Goal: Task Accomplishment & Management: Use online tool/utility

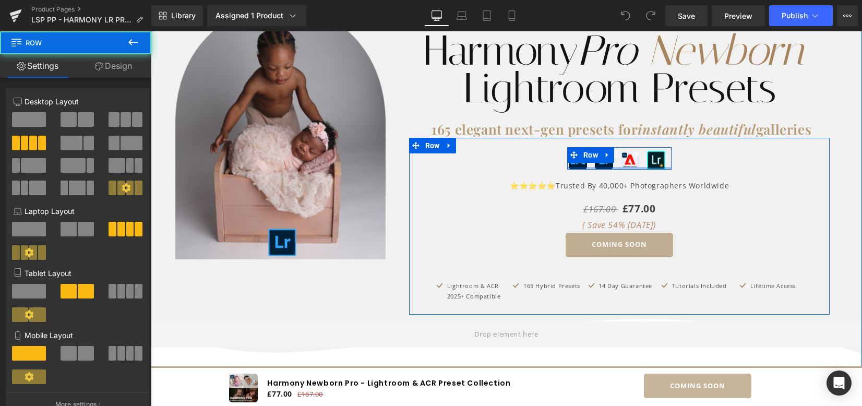
drag, startPoint x: 609, startPoint y: 172, endPoint x: 618, endPoint y: 194, distance: 23.9
click at [608, 164] on div "Image Image Image Image Row" at bounding box center [619, 158] width 104 height 22
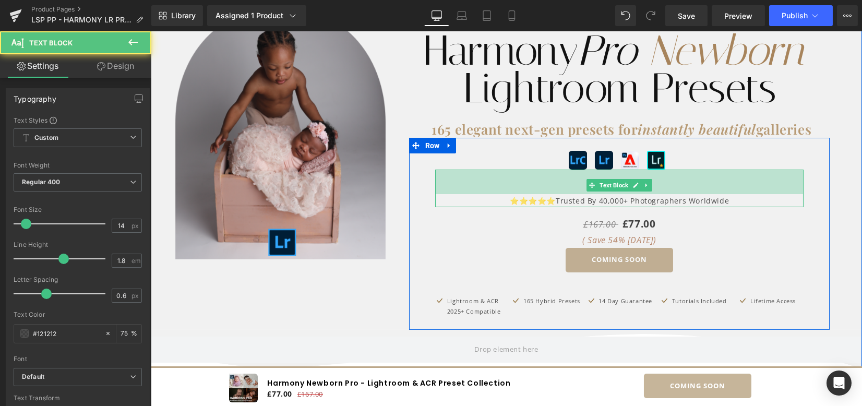
drag, startPoint x: 661, startPoint y: 169, endPoint x: 663, endPoint y: 184, distance: 15.3
click at [663, 184] on div "47px" at bounding box center [619, 182] width 369 height 25
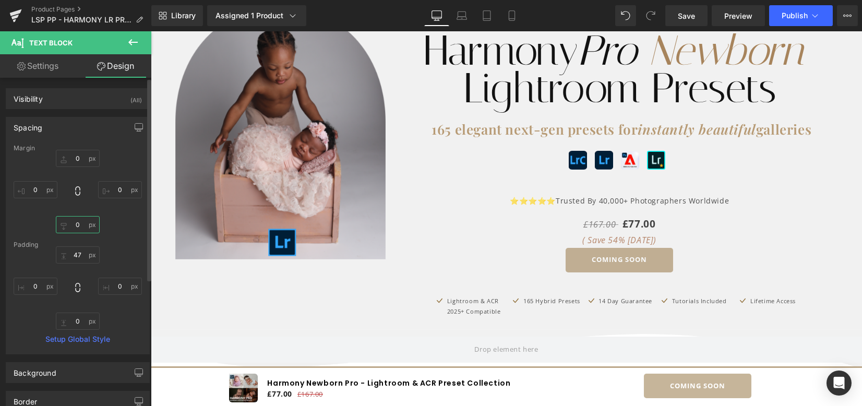
click at [80, 230] on input "0" at bounding box center [78, 224] width 44 height 17
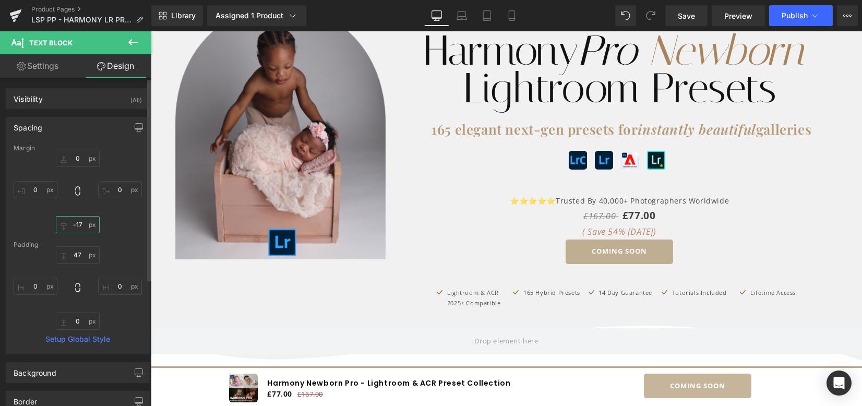
type input "-18"
click at [685, 14] on span "Save" at bounding box center [686, 15] width 17 height 11
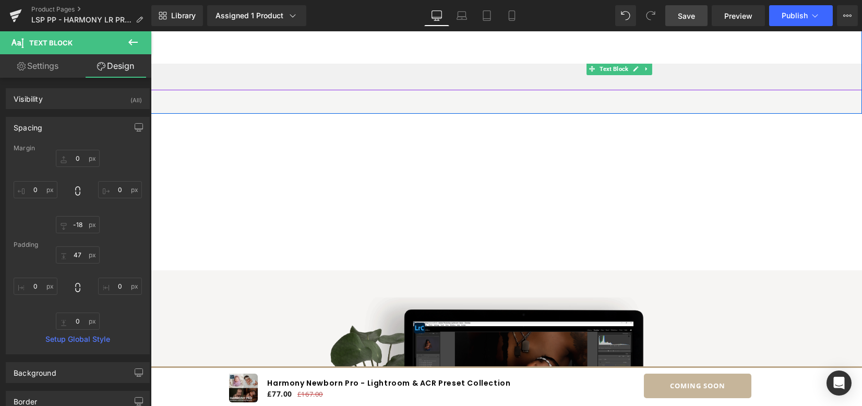
scroll to position [626, 0]
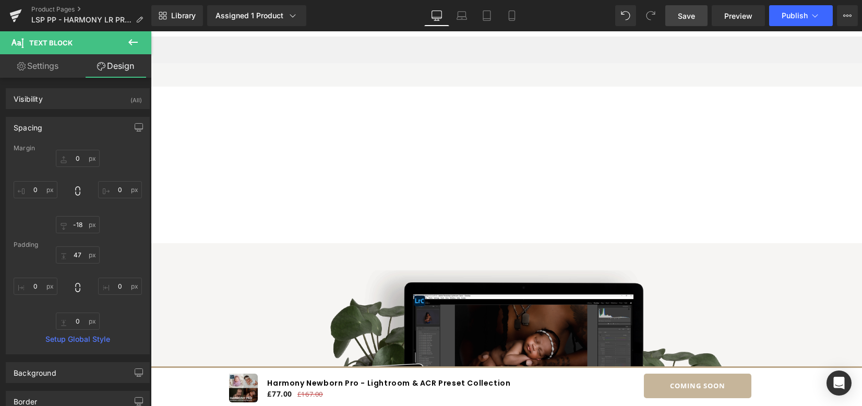
click at [134, 41] on icon at bounding box center [133, 42] width 13 height 13
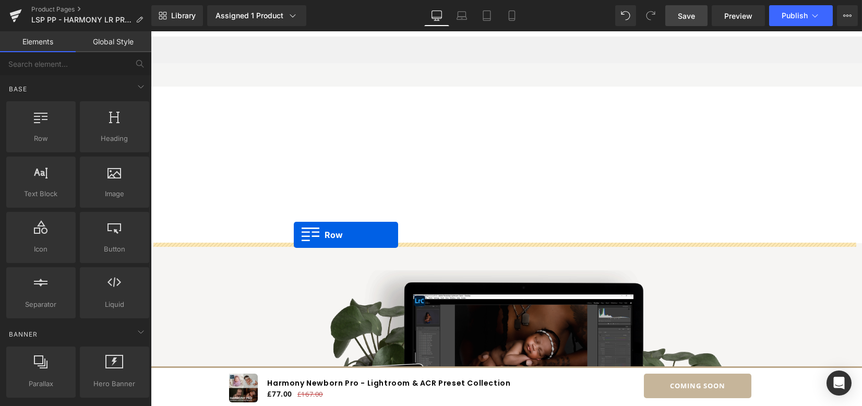
drag, startPoint x: 187, startPoint y: 156, endPoint x: 294, endPoint y: 235, distance: 132.5
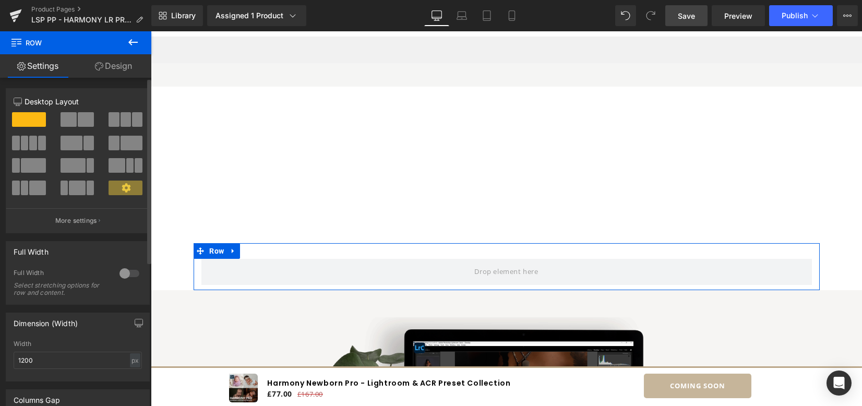
click at [121, 123] on span at bounding box center [126, 119] width 10 height 15
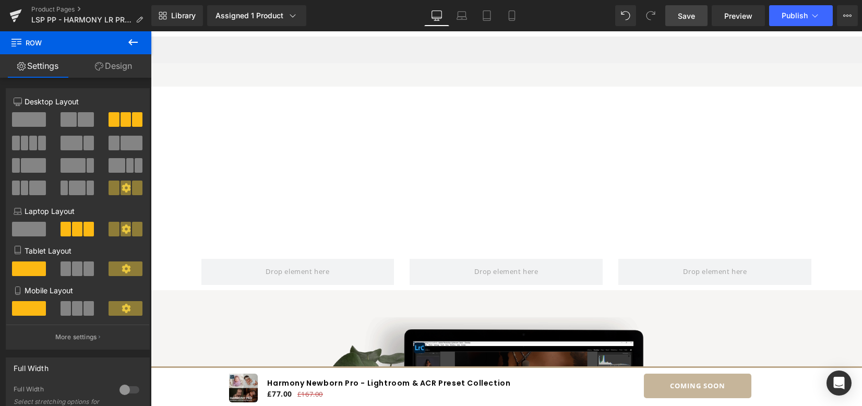
click at [132, 43] on icon at bounding box center [133, 42] width 13 height 13
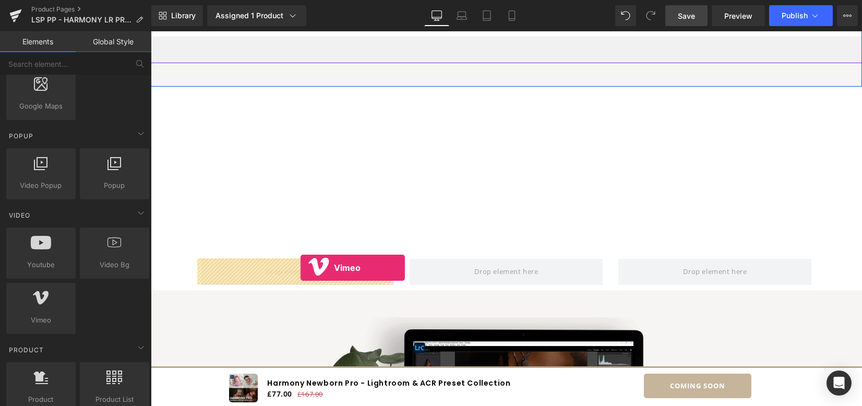
drag, startPoint x: 195, startPoint y: 342, endPoint x: 301, endPoint y: 268, distance: 129.3
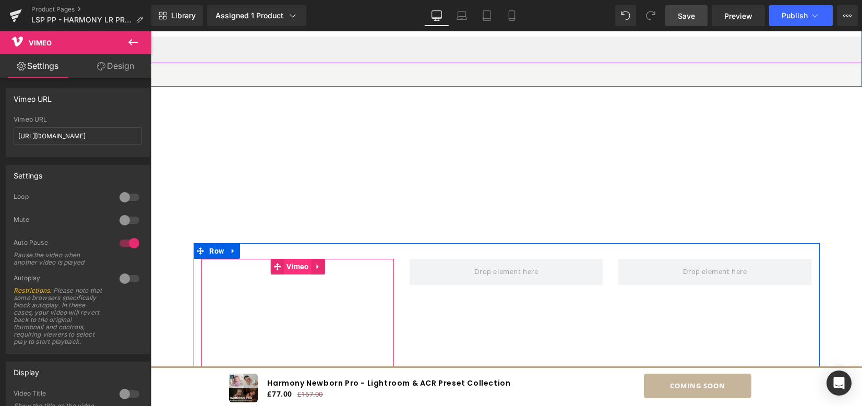
click at [284, 270] on span "Vimeo" at bounding box center [298, 267] width 28 height 16
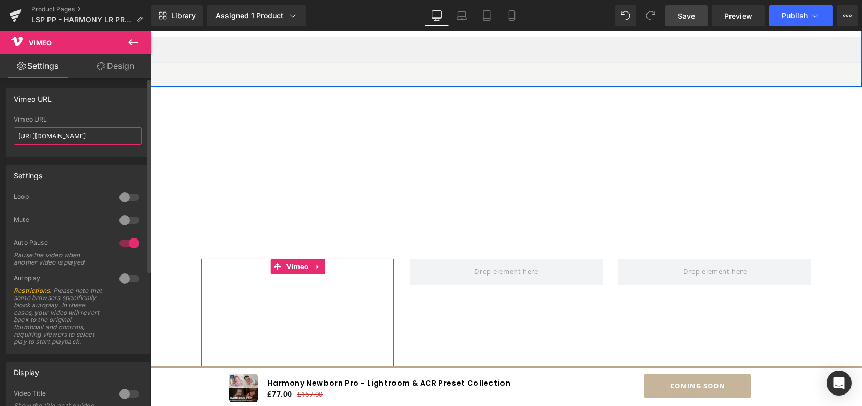
drag, startPoint x: 116, startPoint y: 132, endPoint x: 0, endPoint y: 124, distance: 116.1
click at [0, 124] on div "Vimeo URL [URL][DOMAIN_NAME] Vimeo URL [URL][DOMAIN_NAME]" at bounding box center [78, 118] width 156 height 77
paste input "1120537390?share=copy"
type input "[URL][DOMAIN_NAME]"
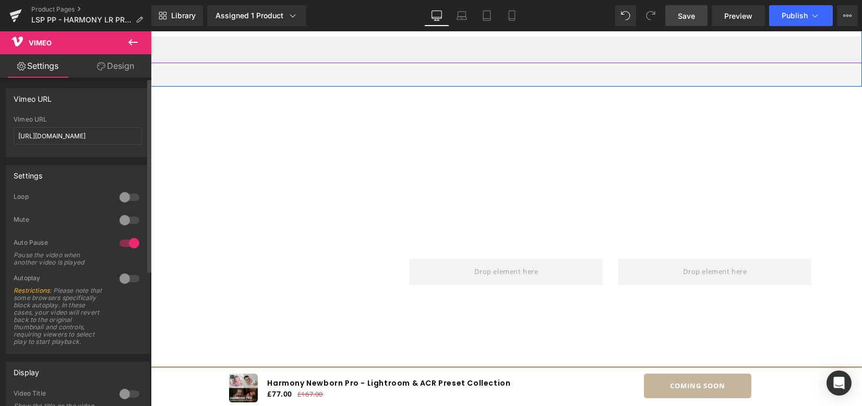
click at [121, 197] on div at bounding box center [129, 197] width 25 height 17
click at [123, 239] on div at bounding box center [129, 243] width 25 height 17
click at [124, 279] on div at bounding box center [129, 278] width 25 height 17
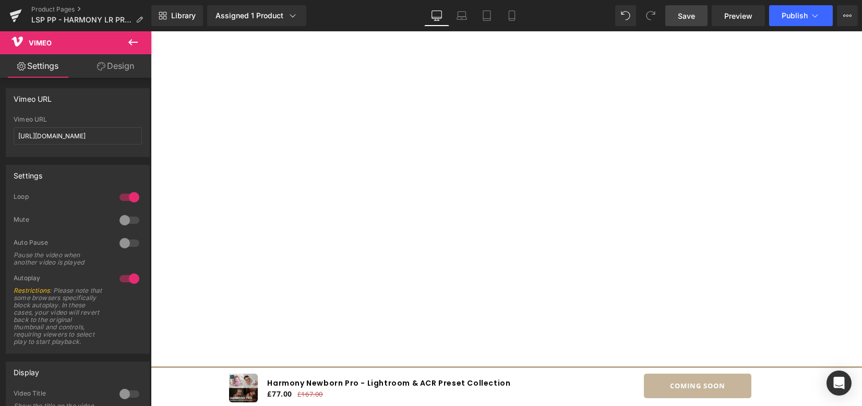
scroll to position [758, 0]
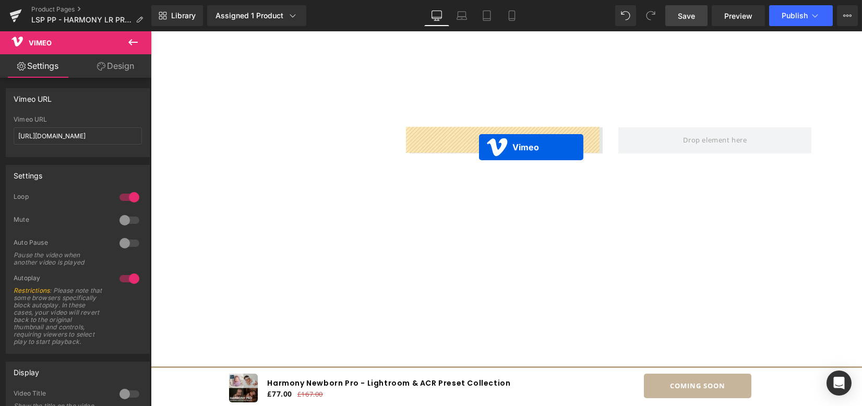
drag, startPoint x: 287, startPoint y: 81, endPoint x: 479, endPoint y: 147, distance: 203.2
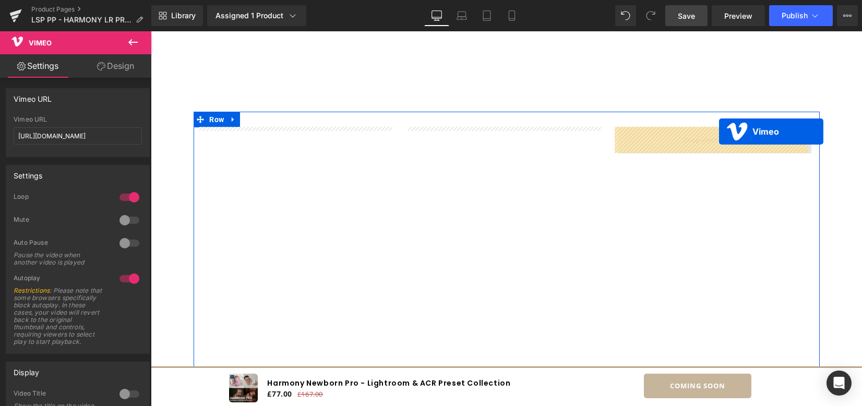
drag, startPoint x: 281, startPoint y: 146, endPoint x: 719, endPoint y: 132, distance: 438.7
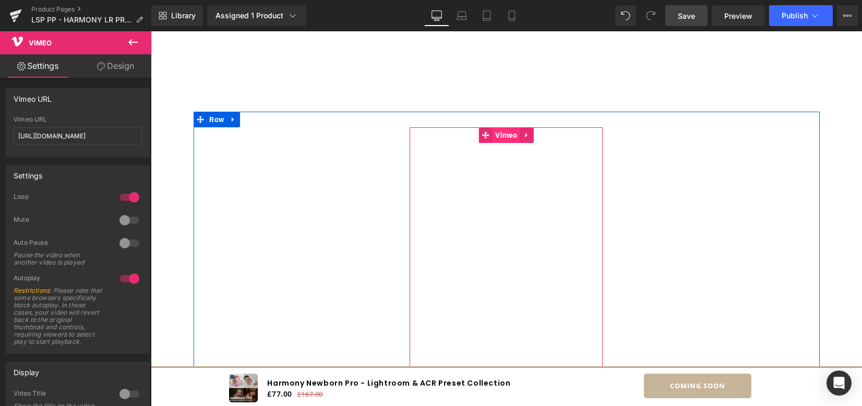
click at [499, 132] on span "Vimeo" at bounding box center [507, 135] width 28 height 16
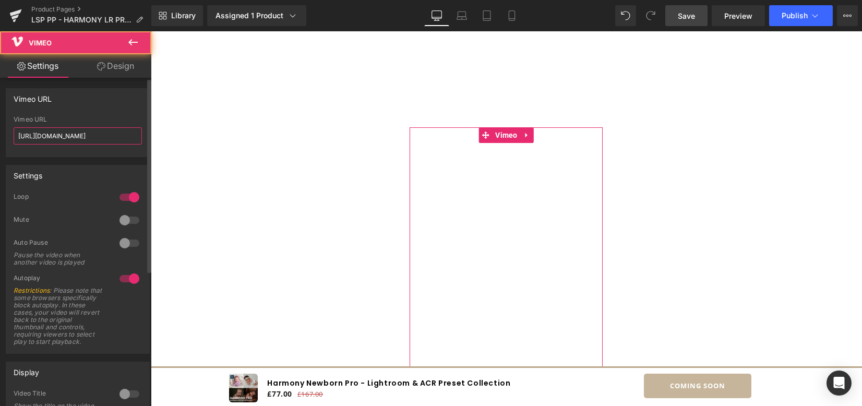
click at [130, 139] on input "[URL][DOMAIN_NAME]" at bounding box center [78, 135] width 128 height 17
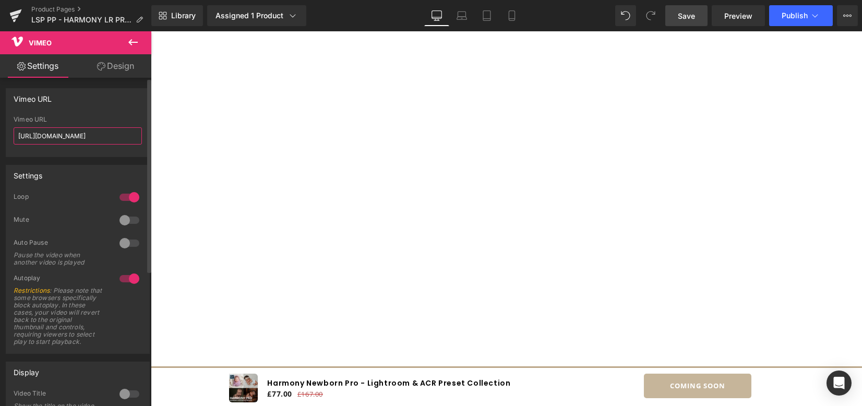
paste input "408"
type input "[URL][DOMAIN_NAME]"
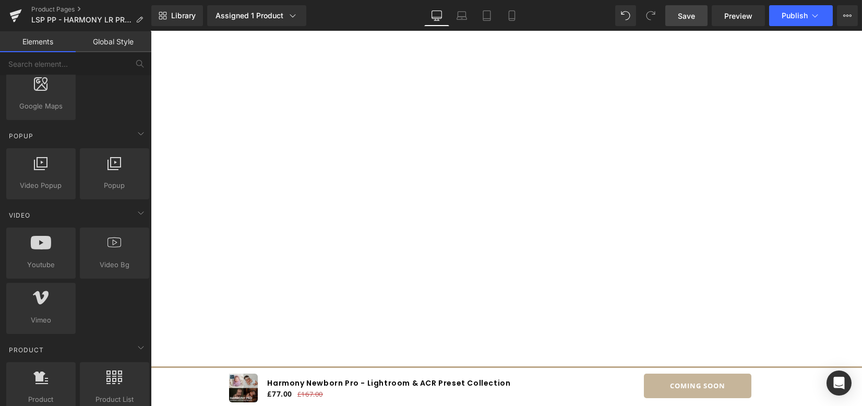
scroll to position [0, 0]
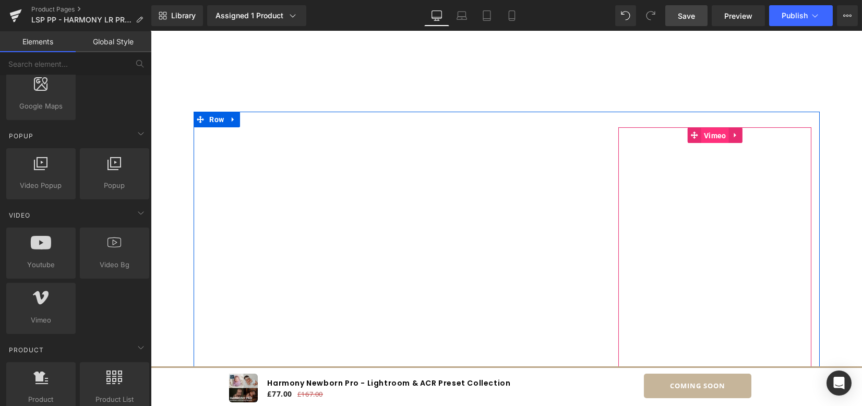
click at [719, 137] on span "Vimeo" at bounding box center [716, 136] width 28 height 16
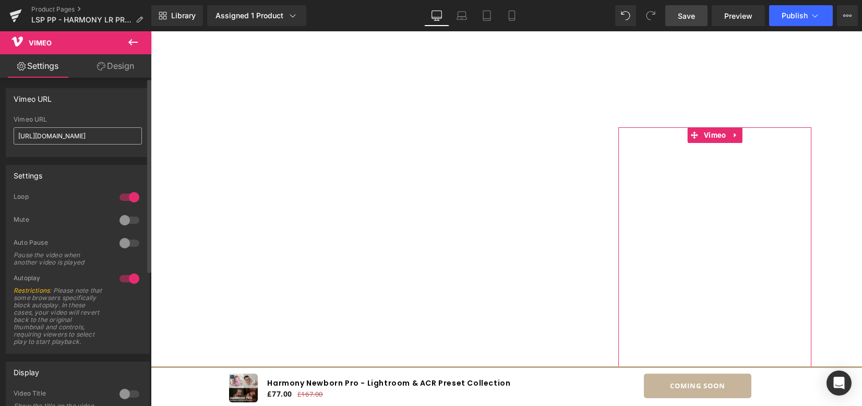
click at [93, 129] on input "[URL][DOMAIN_NAME]" at bounding box center [78, 135] width 128 height 17
type input "[URL][DOMAIN_NAME]"
click at [98, 124] on div "Vimeo URL [URL][DOMAIN_NAME]" at bounding box center [78, 136] width 128 height 41
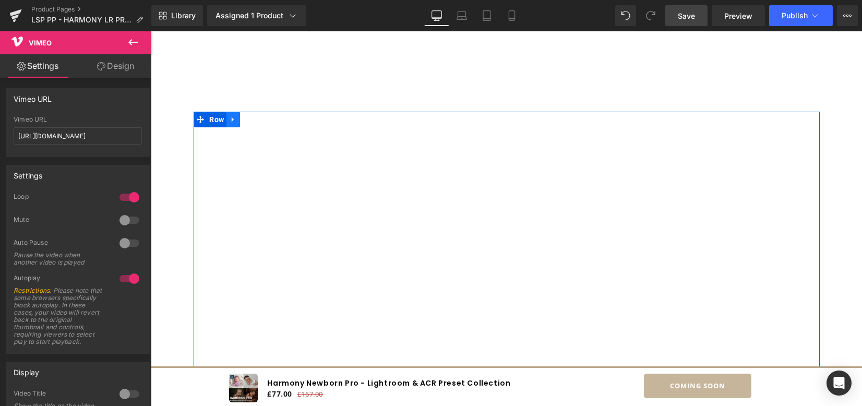
click at [232, 124] on link at bounding box center [234, 120] width 14 height 16
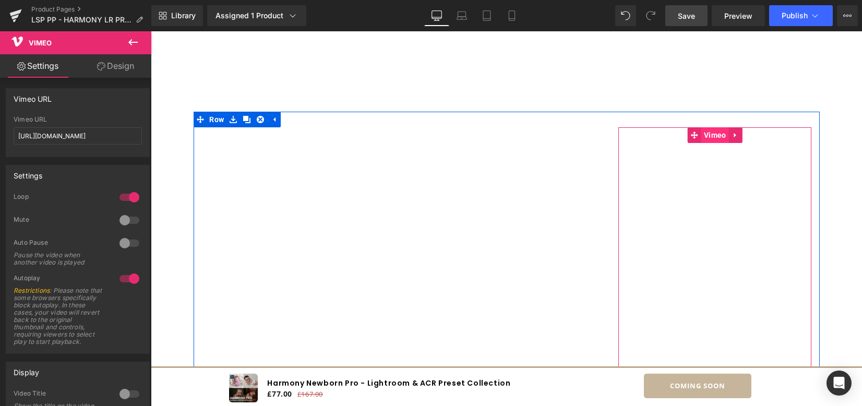
click at [709, 138] on span "Vimeo" at bounding box center [716, 135] width 28 height 16
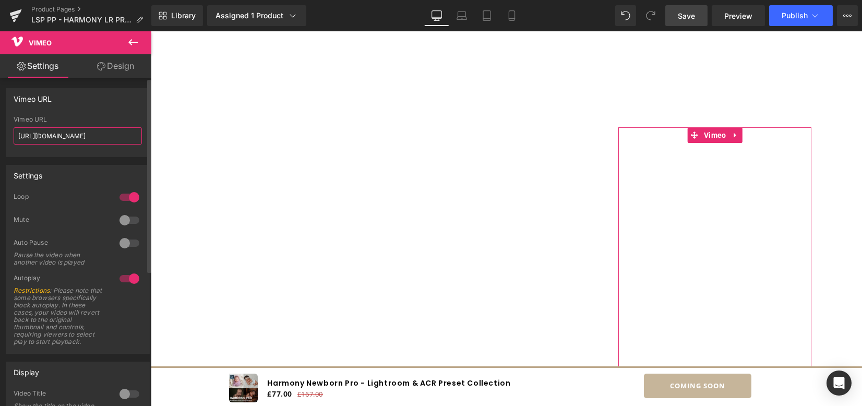
click at [82, 138] on input "[URL][DOMAIN_NAME]" at bounding box center [78, 135] width 128 height 17
click at [104, 104] on div "Vimeo URL" at bounding box center [77, 99] width 143 height 20
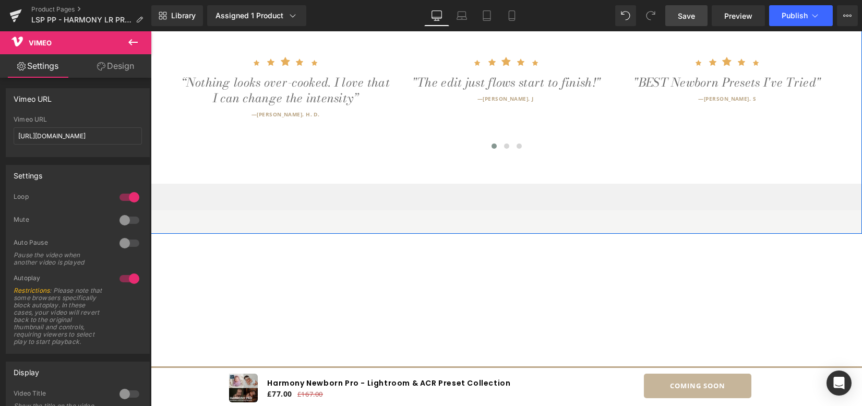
scroll to position [758, 0]
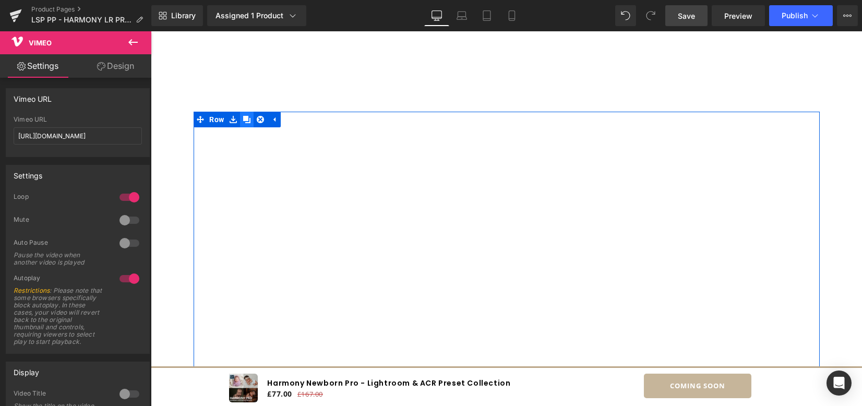
click at [245, 120] on icon at bounding box center [246, 119] width 7 height 7
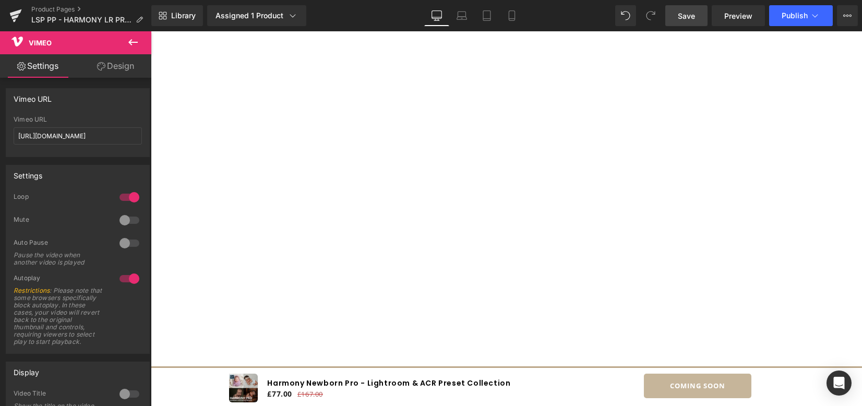
scroll to position [1172, 0]
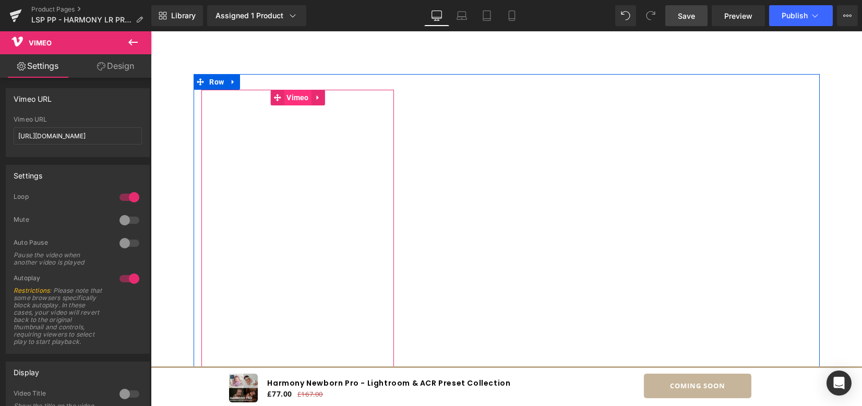
click at [298, 101] on span "Vimeo" at bounding box center [298, 98] width 28 height 16
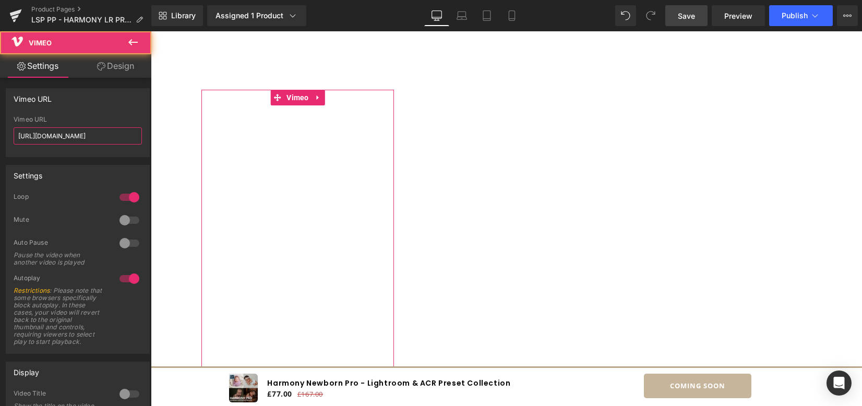
click at [83, 136] on input "[URL][DOMAIN_NAME]" at bounding box center [78, 135] width 128 height 17
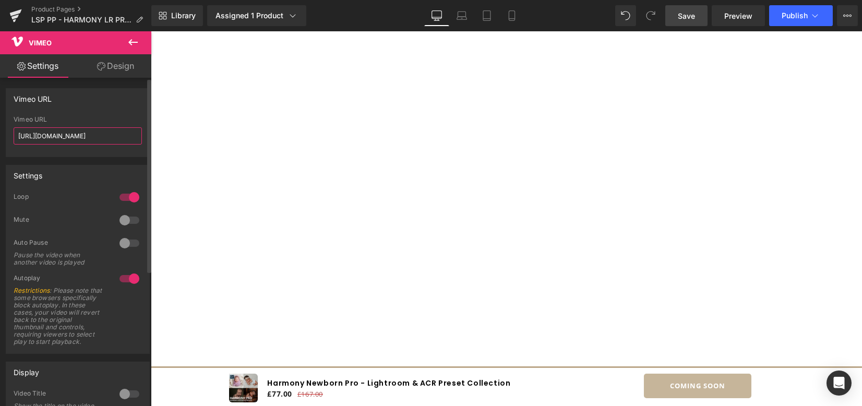
scroll to position [0, 15]
type input "[URL][DOMAIN_NAME]"
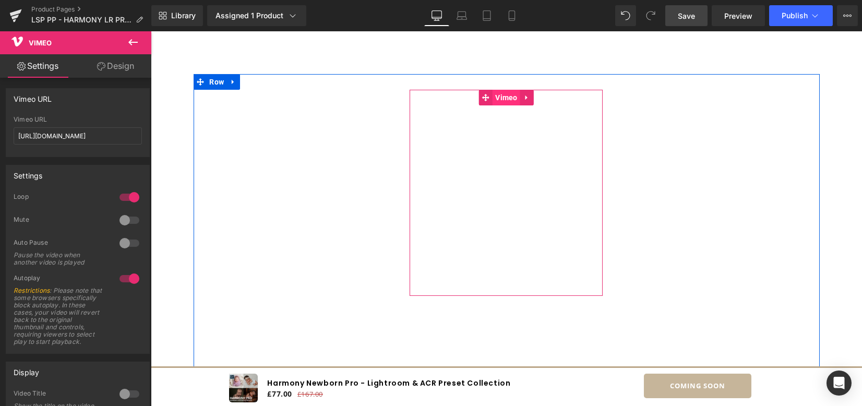
click at [504, 101] on span "Vimeo" at bounding box center [507, 98] width 28 height 16
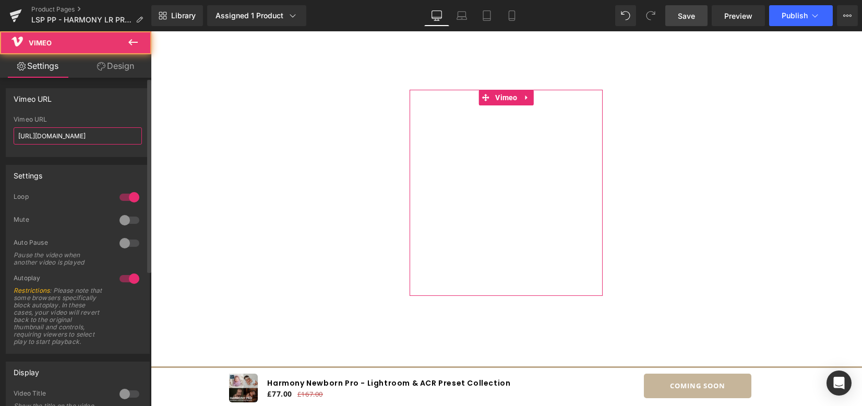
click at [103, 138] on input "[URL][DOMAIN_NAME]" at bounding box center [78, 135] width 128 height 17
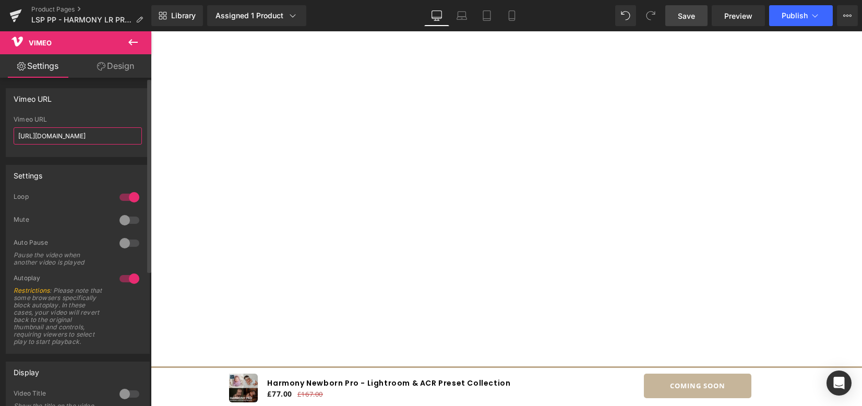
paste input "23"
type input "[URL][DOMAIN_NAME]"
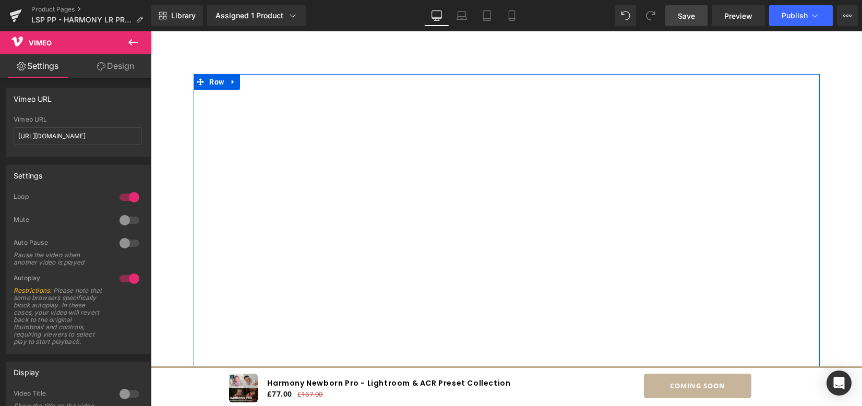
click at [491, 292] on div "Vimeo Vimeo Vimeo Row" at bounding box center [507, 262] width 626 height 377
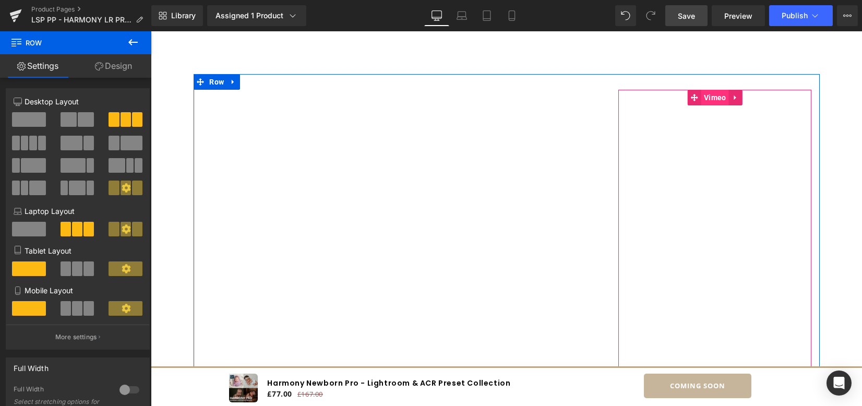
click at [710, 95] on span "Vimeo" at bounding box center [716, 98] width 28 height 16
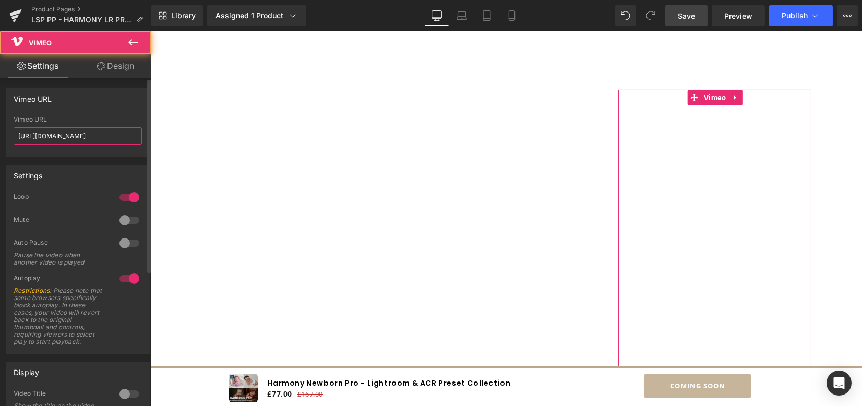
click at [67, 139] on input "[URL][DOMAIN_NAME]" at bounding box center [78, 135] width 128 height 17
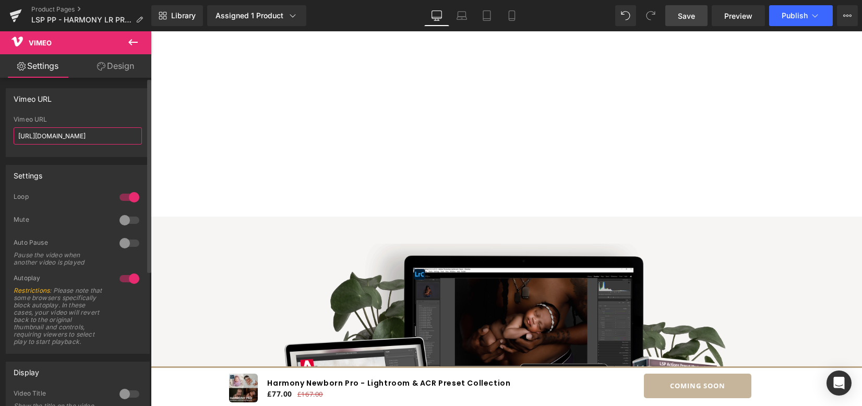
paste input "14"
type input "[URL][DOMAIN_NAME]"
click at [82, 121] on div "Vimeo URL" at bounding box center [78, 119] width 128 height 7
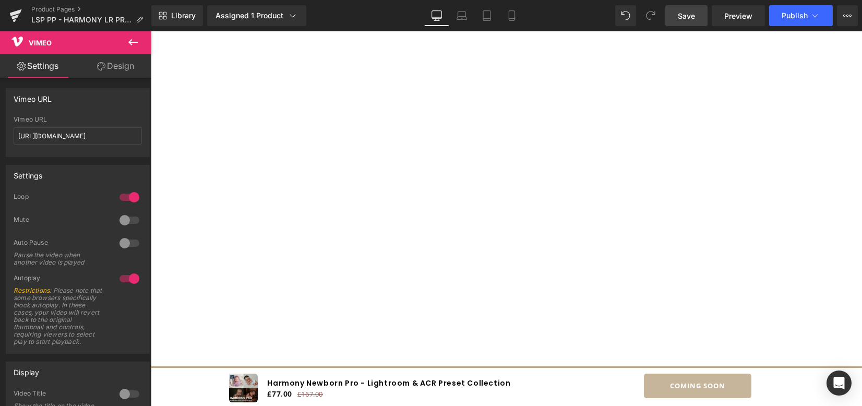
click at [691, 13] on span "Save" at bounding box center [686, 15] width 17 height 11
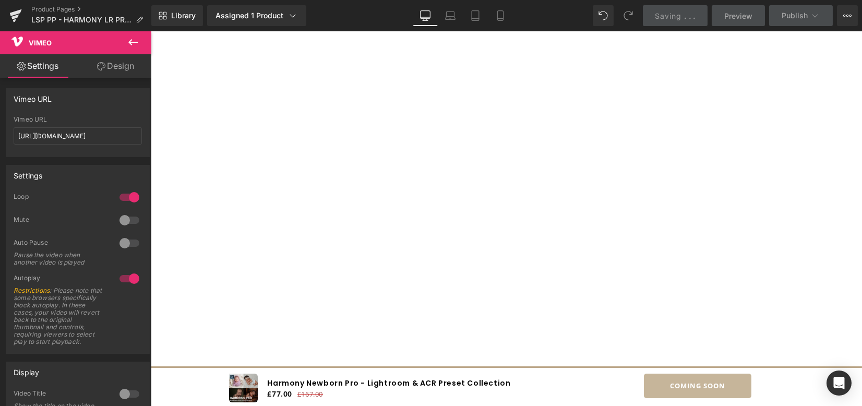
scroll to position [964, 0]
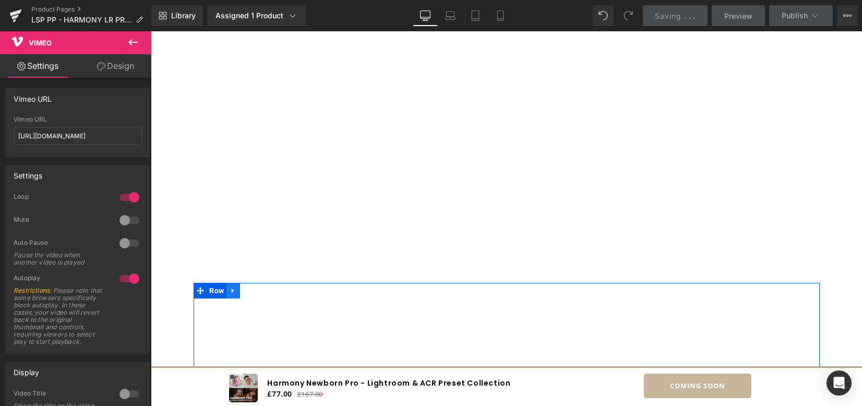
click at [231, 290] on icon at bounding box center [233, 291] width 7 height 8
click at [245, 288] on icon at bounding box center [246, 290] width 7 height 7
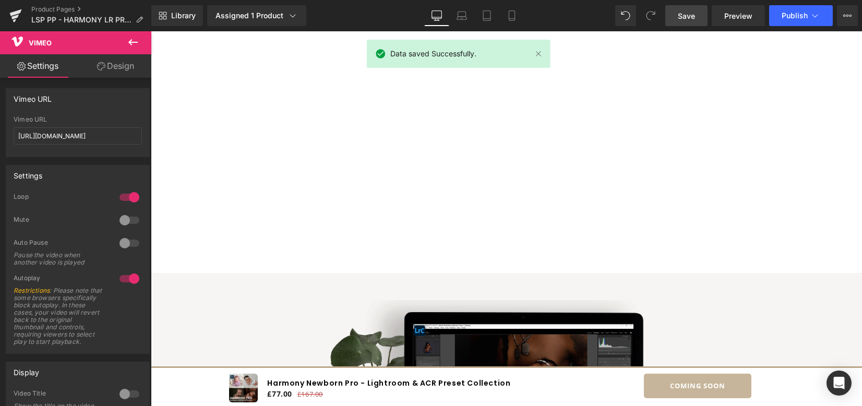
scroll to position [1550, 0]
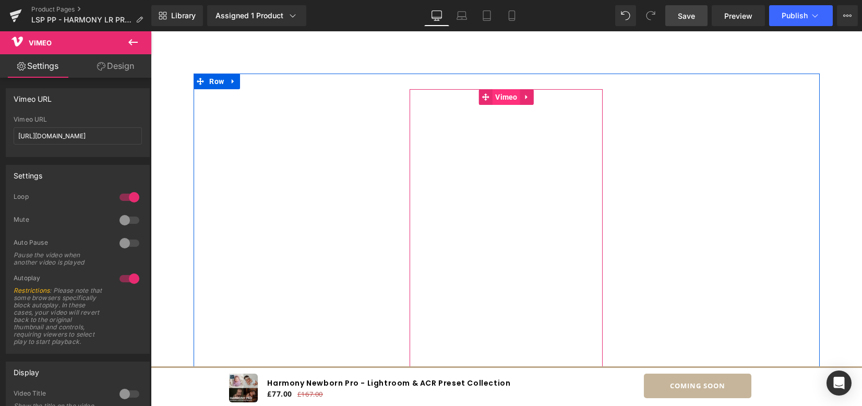
drag, startPoint x: 491, startPoint y: 89, endPoint x: 491, endPoint y: 104, distance: 15.1
click at [493, 104] on span "Vimeo" at bounding box center [507, 97] width 28 height 16
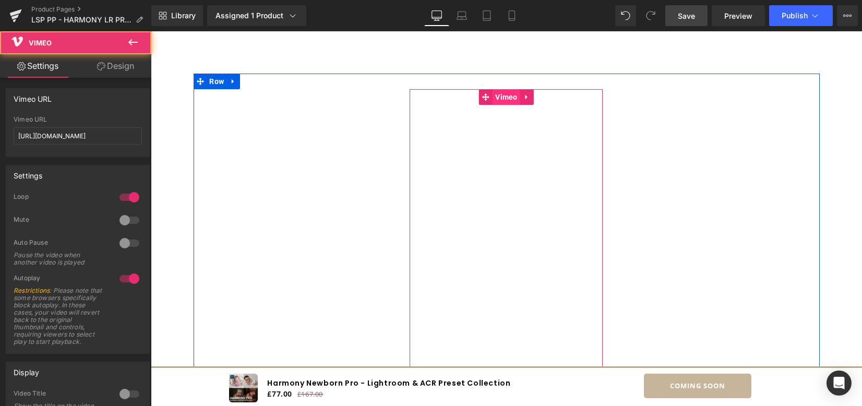
click at [493, 98] on span "Vimeo" at bounding box center [507, 97] width 28 height 16
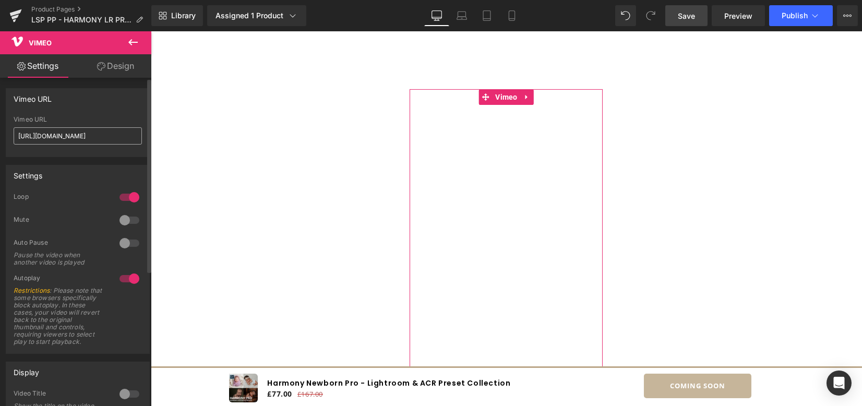
click at [88, 137] on input "[URL][DOMAIN_NAME]" at bounding box center [78, 135] width 128 height 17
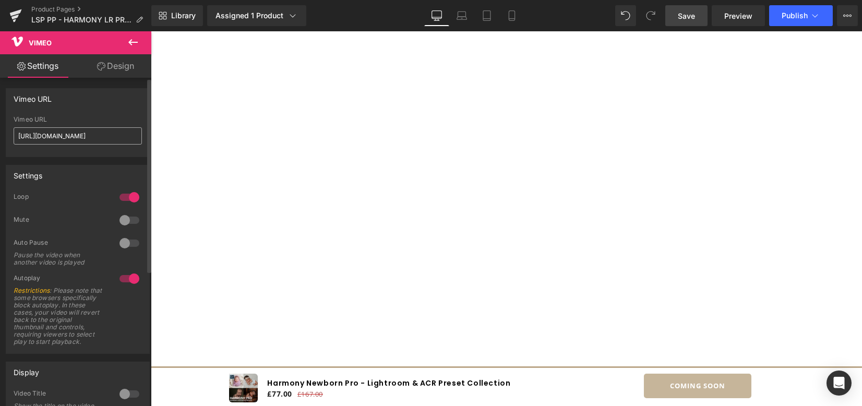
scroll to position [0, 14]
type input "[URL][DOMAIN_NAME]"
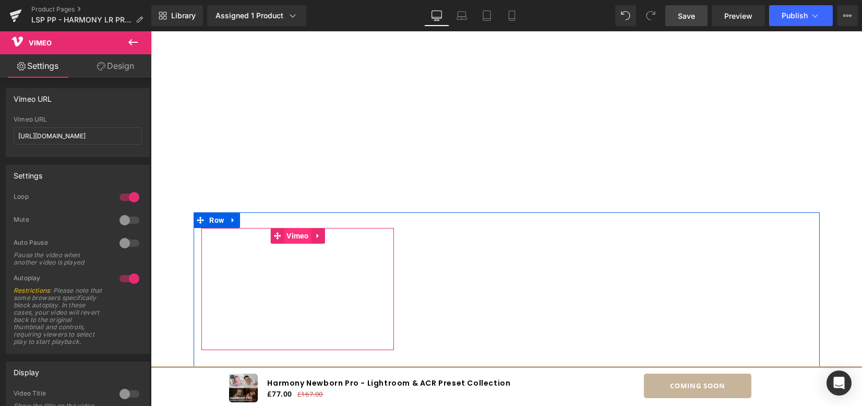
click at [302, 235] on span "Vimeo" at bounding box center [298, 236] width 28 height 16
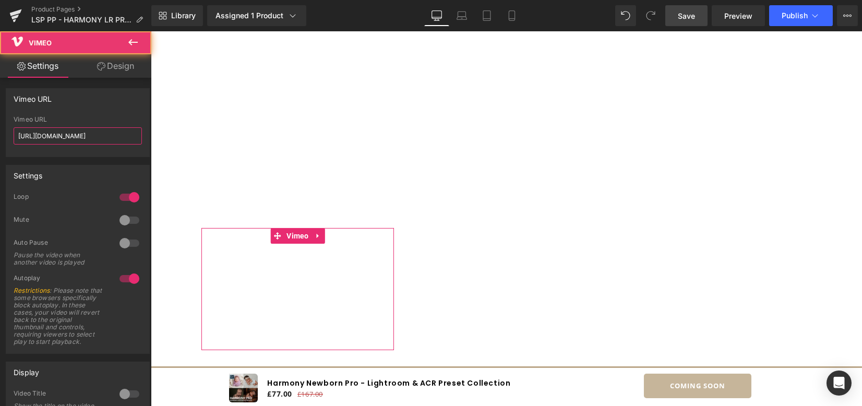
click at [102, 139] on input "[URL][DOMAIN_NAME]" at bounding box center [78, 135] width 128 height 17
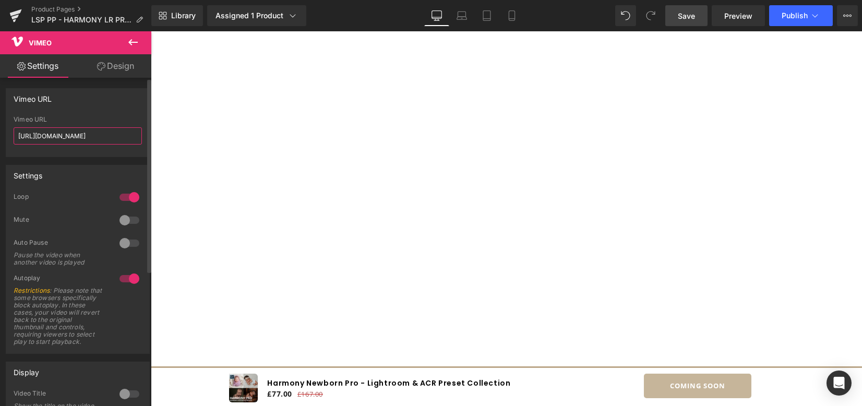
paste input "397"
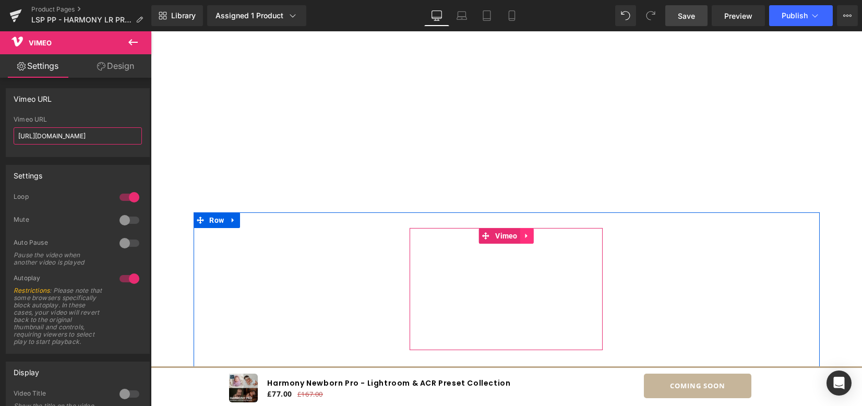
type input "[URL][DOMAIN_NAME]"
click at [526, 237] on icon at bounding box center [527, 236] width 7 height 8
click at [531, 237] on icon at bounding box center [533, 235] width 7 height 7
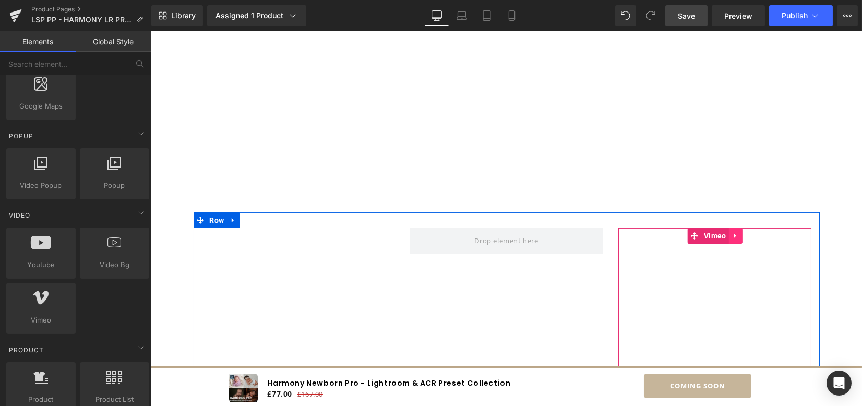
click at [733, 236] on icon at bounding box center [735, 236] width 7 height 8
click at [743, 236] on icon at bounding box center [742, 235] width 7 height 7
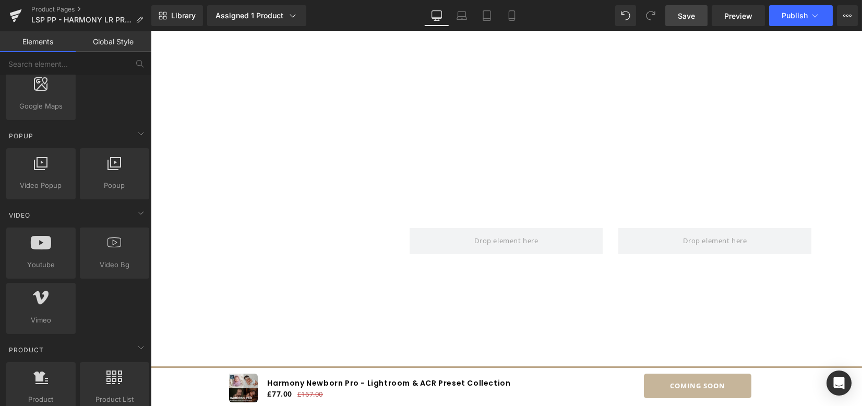
click at [696, 15] on link "Save" at bounding box center [686, 15] width 42 height 21
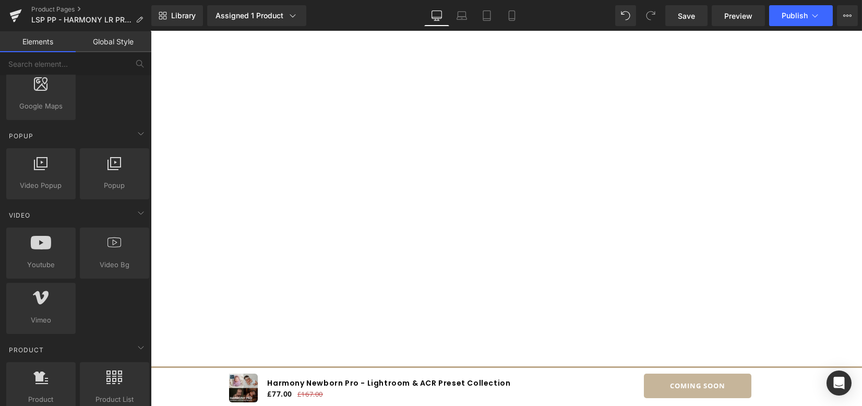
scroll to position [1063, 0]
click at [691, 15] on span "Save" at bounding box center [686, 15] width 17 height 11
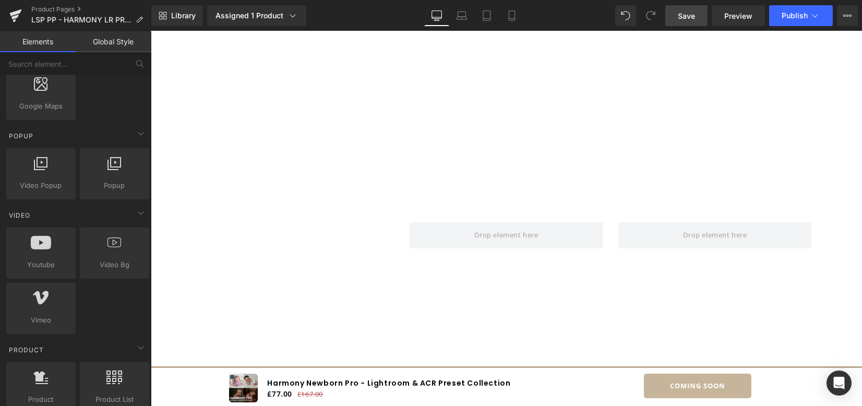
scroll to position [1480, 0]
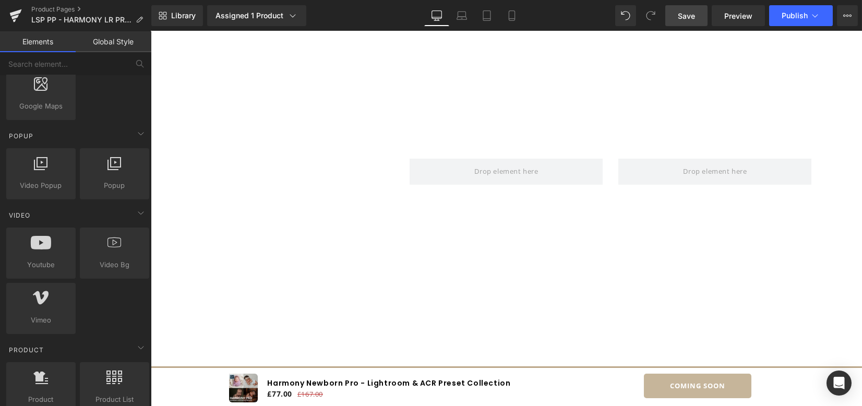
drag, startPoint x: 678, startPoint y: 14, endPoint x: 681, endPoint y: 22, distance: 8.7
click at [678, 14] on link "Save" at bounding box center [686, 15] width 42 height 21
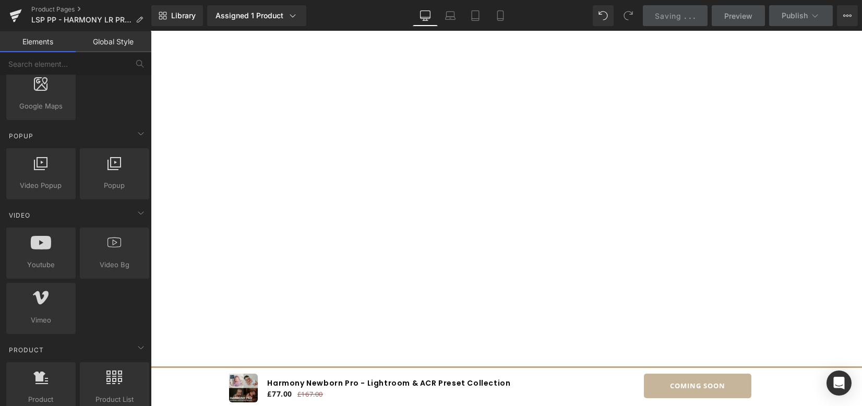
scroll to position [1132, 0]
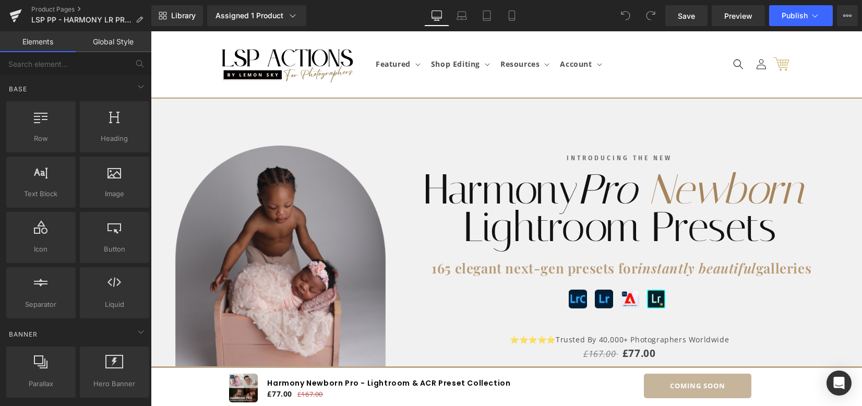
click at [326, 74] on img at bounding box center [288, 64] width 136 height 37
